Goal: Connect with others: Connect with others

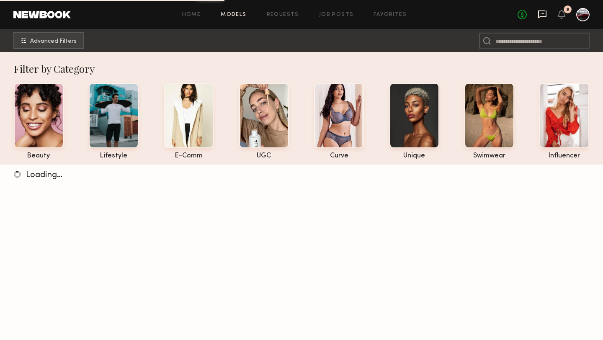
click at [537, 13] on icon at bounding box center [541, 14] width 9 height 9
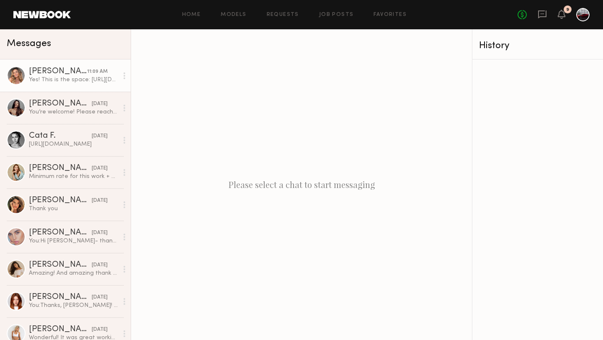
click at [73, 68] on div "[PERSON_NAME] [PERSON_NAME]" at bounding box center [58, 71] width 58 height 8
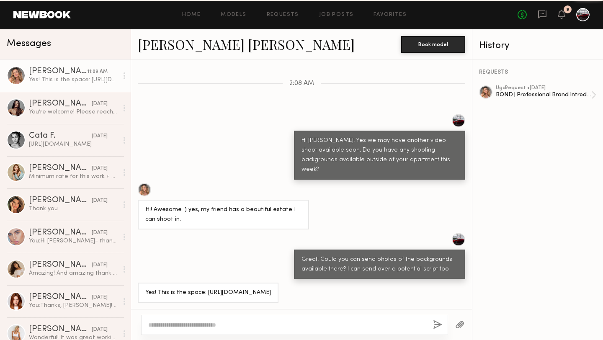
scroll to position [478, 0]
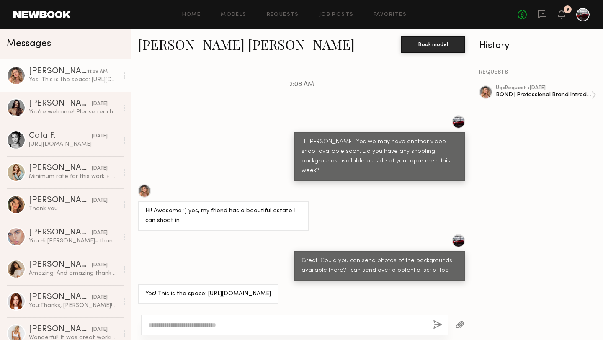
click at [144, 184] on div at bounding box center [144, 190] width 13 height 13
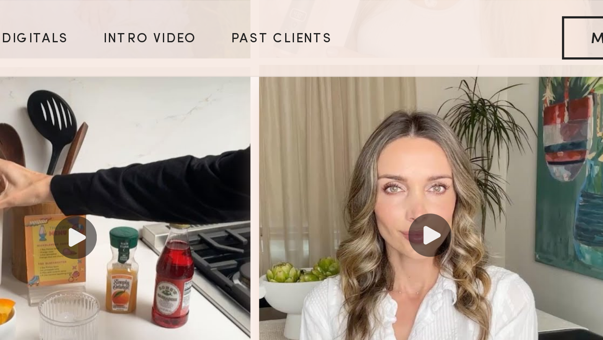
scroll to position [1302, 0]
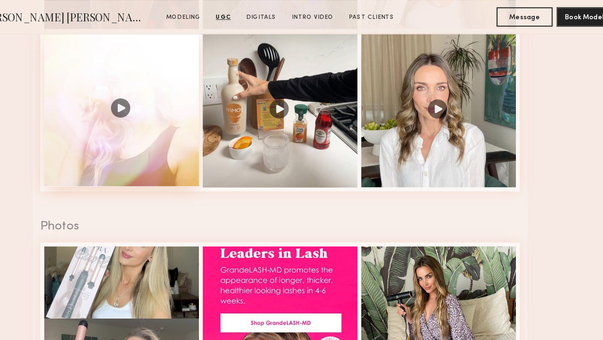
click at [148, 88] on div at bounding box center [164, 95] width 134 height 134
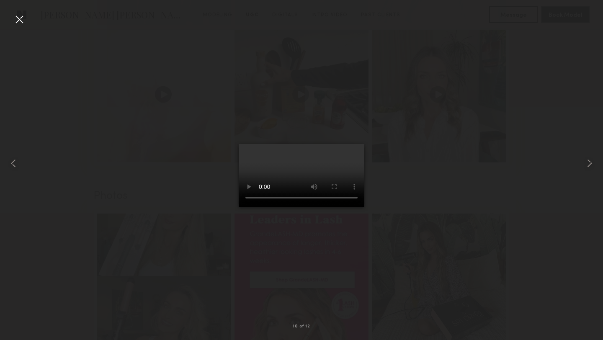
click at [23, 19] on div at bounding box center [19, 19] width 13 height 13
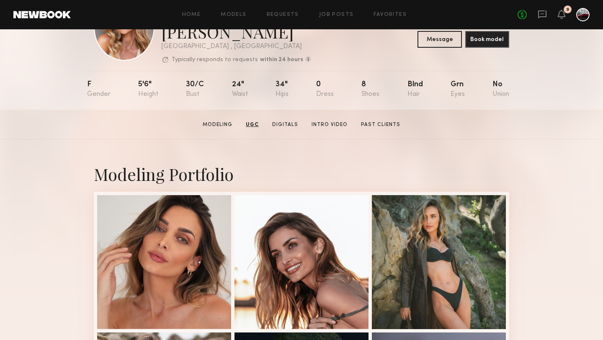
scroll to position [0, 0]
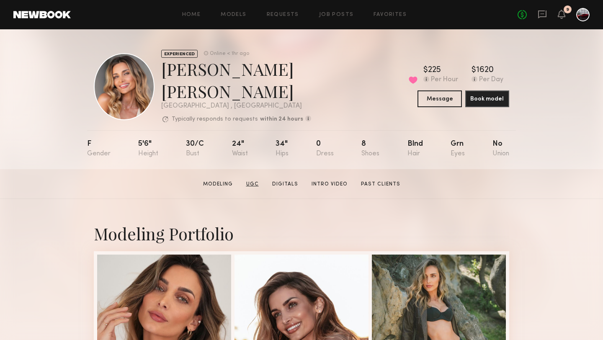
click at [252, 180] on link "UGC" at bounding box center [252, 184] width 19 height 8
click at [326, 180] on link "Intro Video" at bounding box center [329, 184] width 43 height 8
click at [341, 180] on link "Intro Video" at bounding box center [329, 184] width 43 height 8
click at [251, 180] on link "UGC" at bounding box center [252, 184] width 19 height 8
click at [218, 180] on link "Modeling" at bounding box center [218, 184] width 36 height 8
